Goal: Transaction & Acquisition: Subscribe to service/newsletter

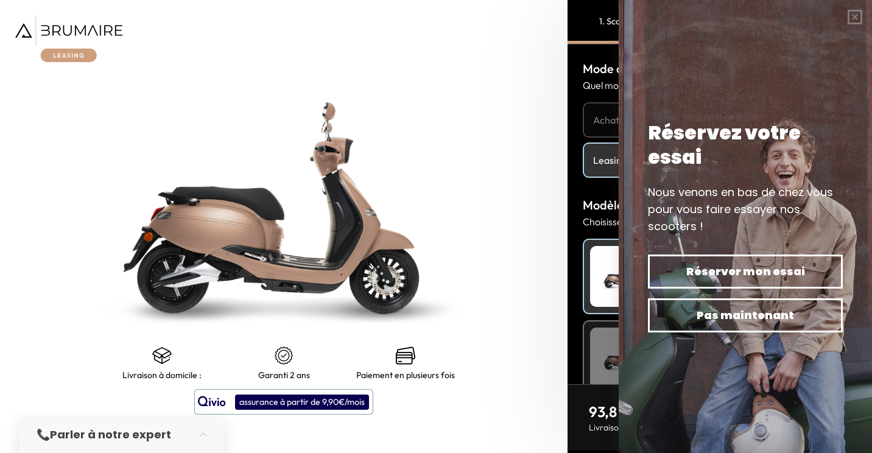
click at [93, 29] on img at bounding box center [68, 38] width 107 height 47
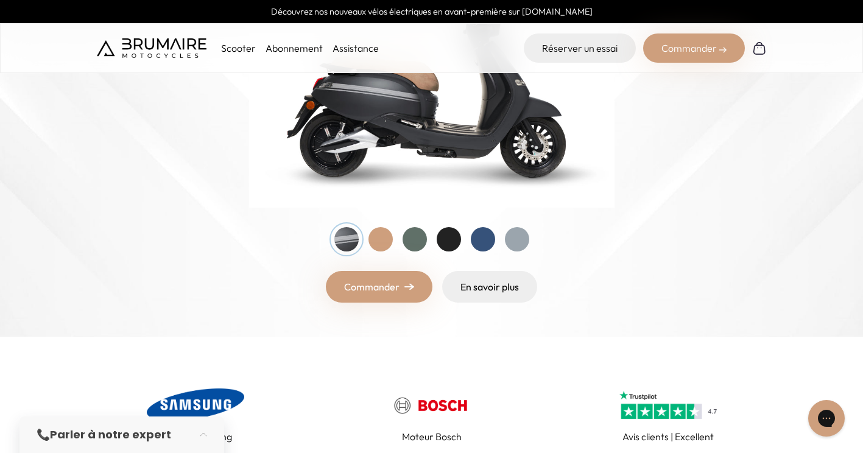
scroll to position [244, 0]
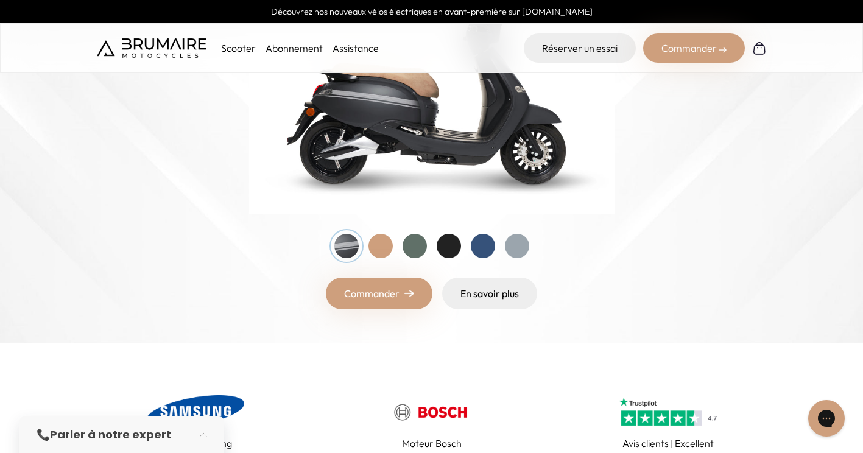
click at [279, 58] on div "Scooter Abonnement Assistance" at bounding box center [238, 47] width 282 height 29
click at [284, 54] on link "Abonnement" at bounding box center [293, 48] width 57 height 12
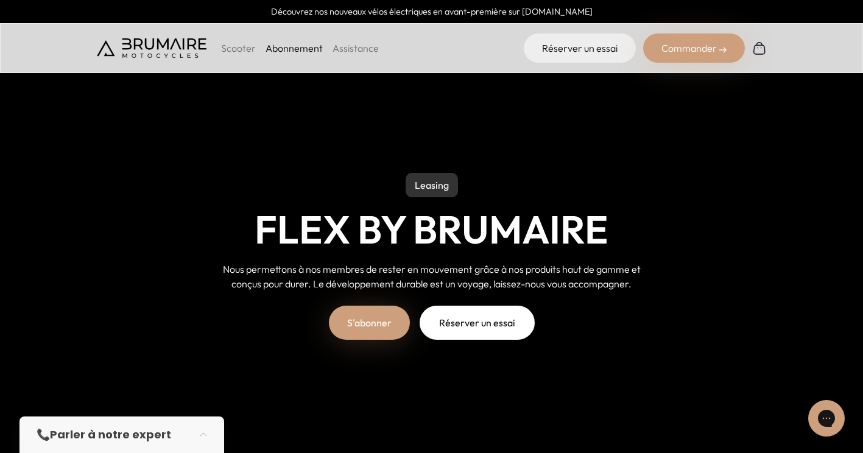
click at [391, 329] on link "S'abonner" at bounding box center [369, 323] width 81 height 34
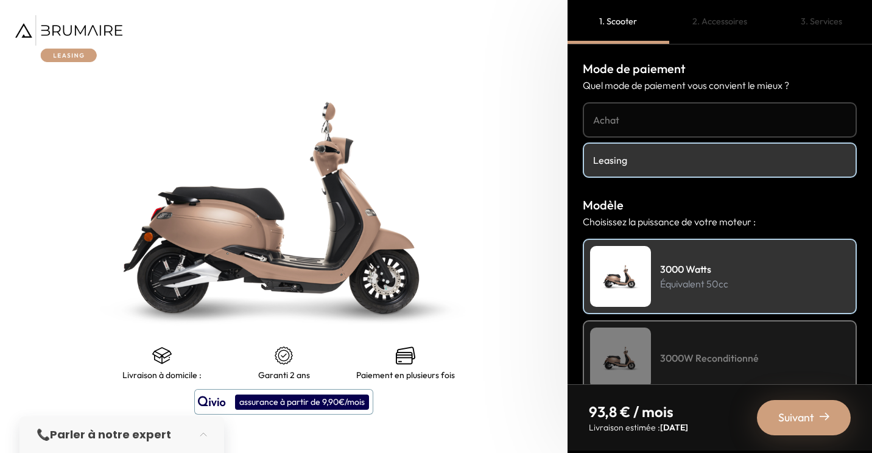
click at [800, 412] on span "Suivant" at bounding box center [796, 417] width 36 height 17
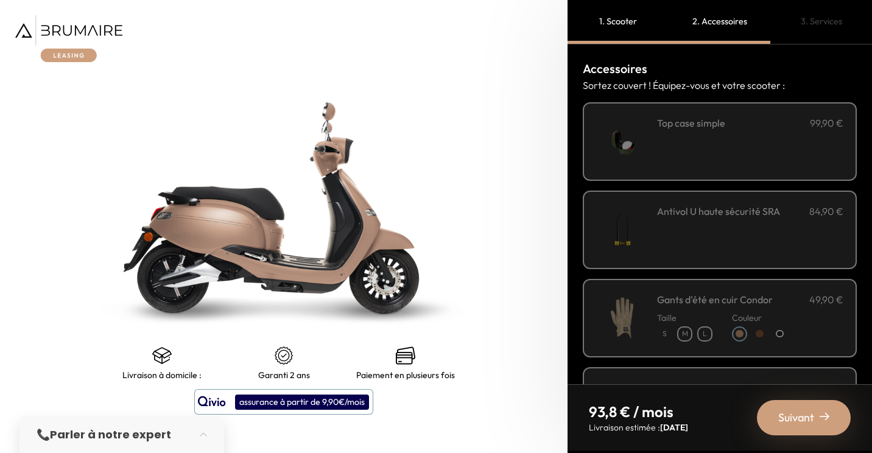
click at [645, 137] on img at bounding box center [622, 142] width 52 height 52
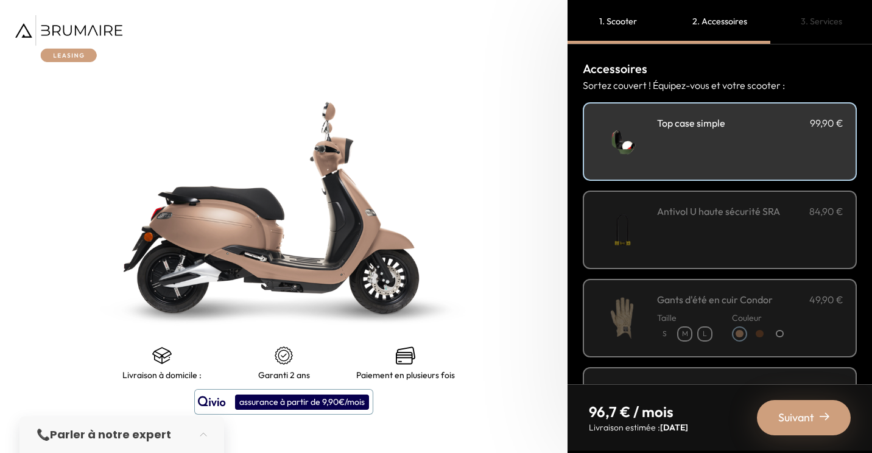
click at [809, 410] on span "Suivant" at bounding box center [796, 417] width 36 height 17
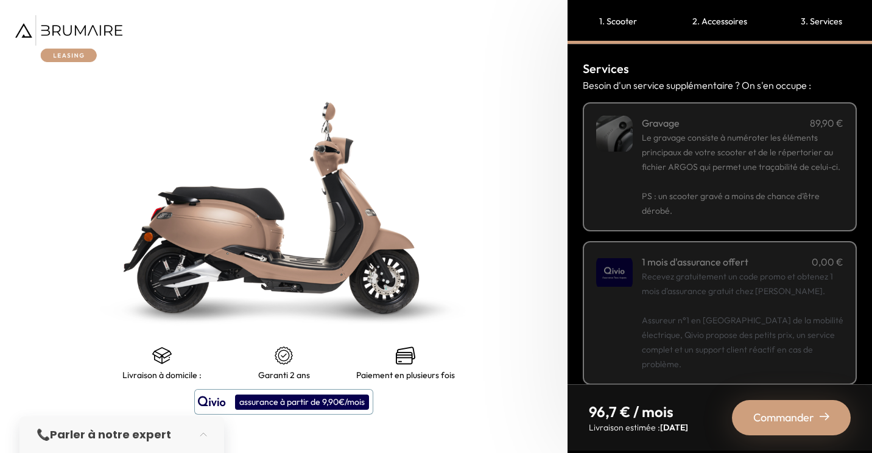
click at [778, 307] on p "Recevez gratuitement un code promo et obtenez 1 mois d'assurance gratuit chez Q…" at bounding box center [743, 320] width 202 height 102
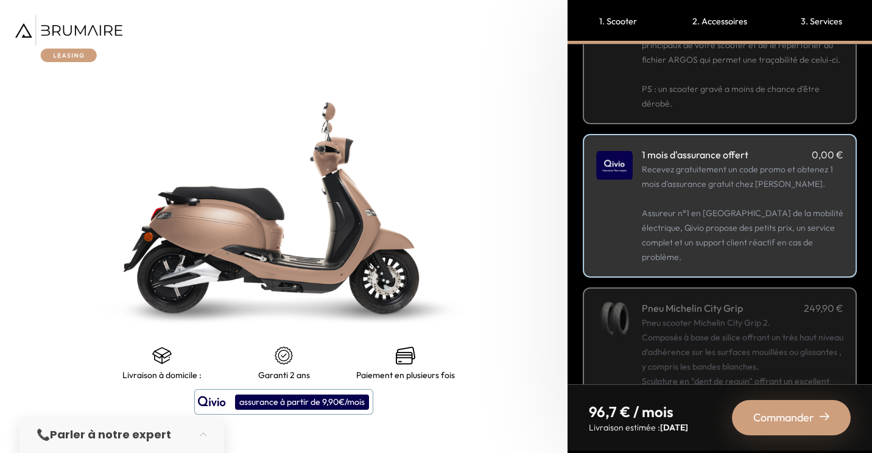
scroll to position [122, 0]
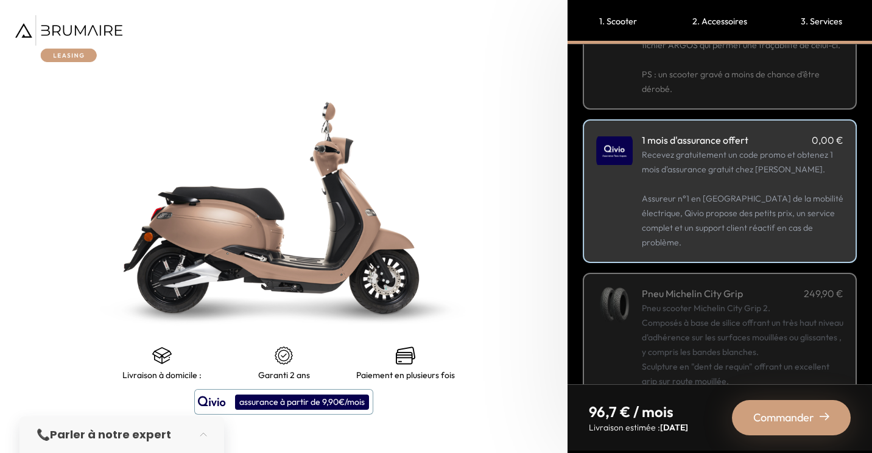
click at [793, 410] on span "Commander" at bounding box center [783, 417] width 61 height 17
